Goal: Find specific page/section: Find specific page/section

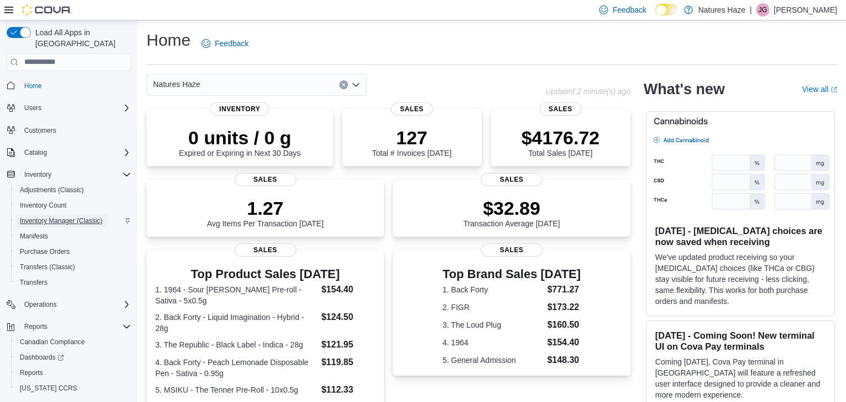
click at [44, 216] on span "Inventory Manager (Classic)" at bounding box center [61, 220] width 83 height 9
